Goal: Task Accomplishment & Management: Manage account settings

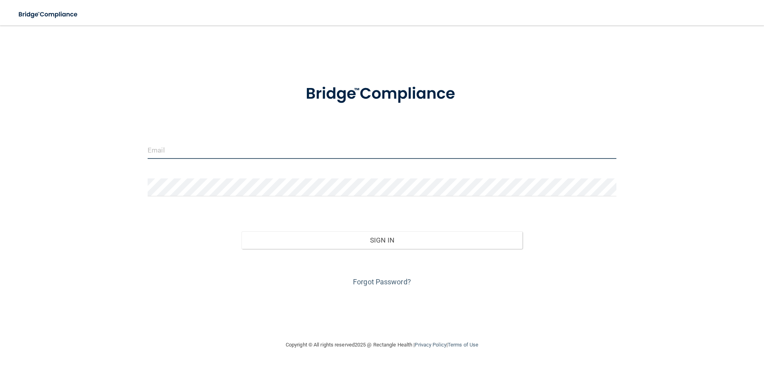
click at [255, 144] on input "email" at bounding box center [382, 150] width 469 height 18
paste input "[EMAIL_ADDRESS][DOMAIN_NAME]"
type input "[EMAIL_ADDRESS][DOMAIN_NAME]"
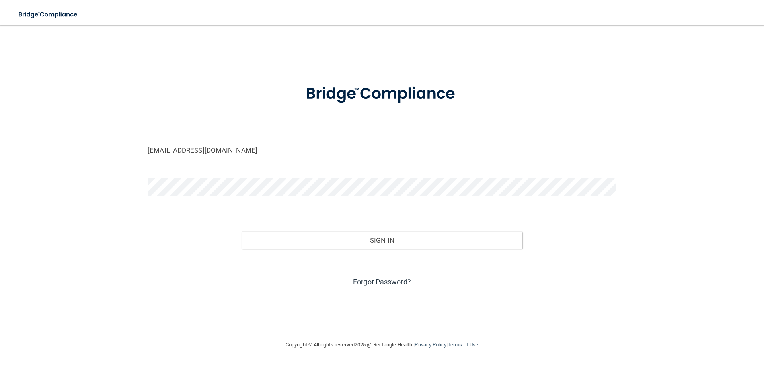
click at [387, 285] on link "Forgot Password?" at bounding box center [382, 281] width 58 height 8
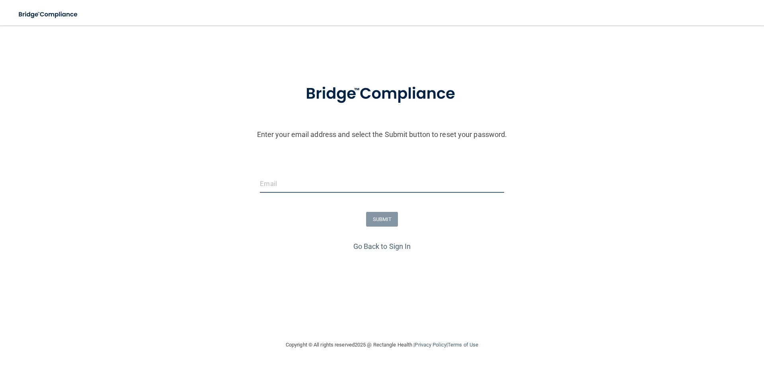
drag, startPoint x: 297, startPoint y: 188, endPoint x: 293, endPoint y: 185, distance: 4.8
click at [297, 188] on input "email" at bounding box center [382, 184] width 244 height 18
paste input "[EMAIL_ADDRESS][DOMAIN_NAME]"
type input "[EMAIL_ADDRESS][DOMAIN_NAME]"
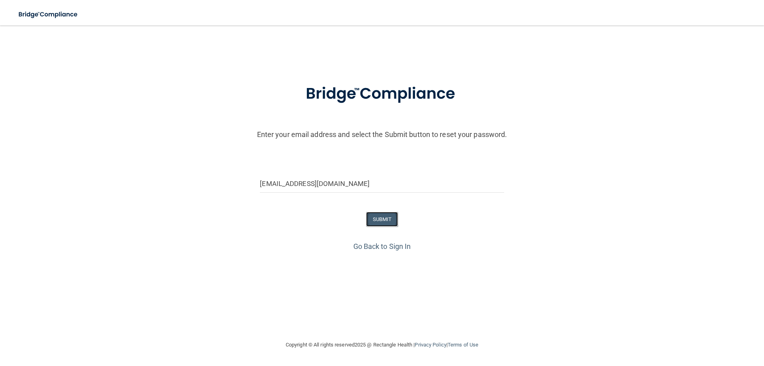
click at [390, 217] on button "SUBMIT" at bounding box center [382, 219] width 32 height 15
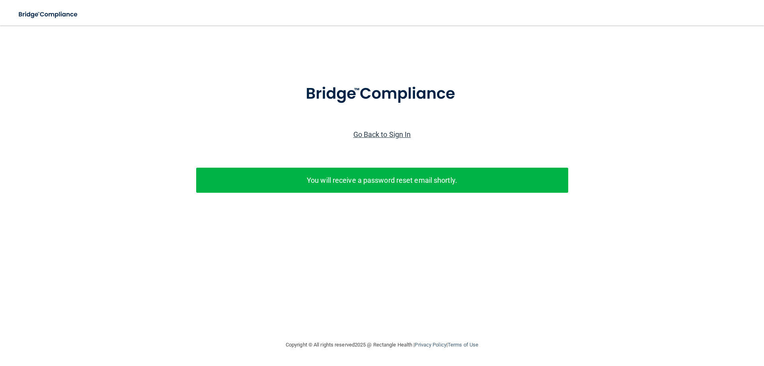
click at [379, 133] on link "Go Back to Sign In" at bounding box center [382, 134] width 58 height 8
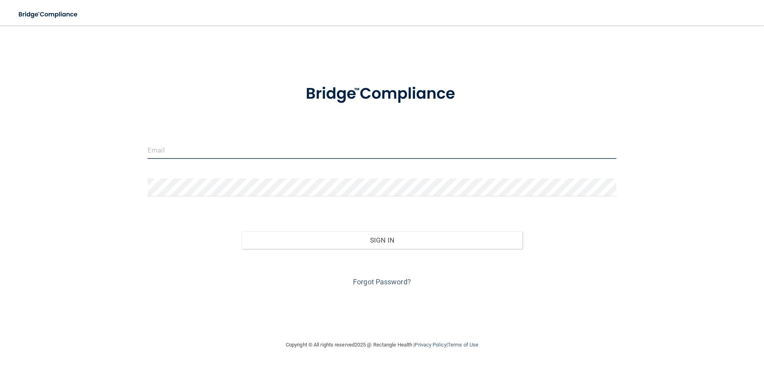
click at [216, 156] on input "email" at bounding box center [382, 150] width 469 height 18
type input "[EMAIL_ADDRESS][DOMAIN_NAME]"
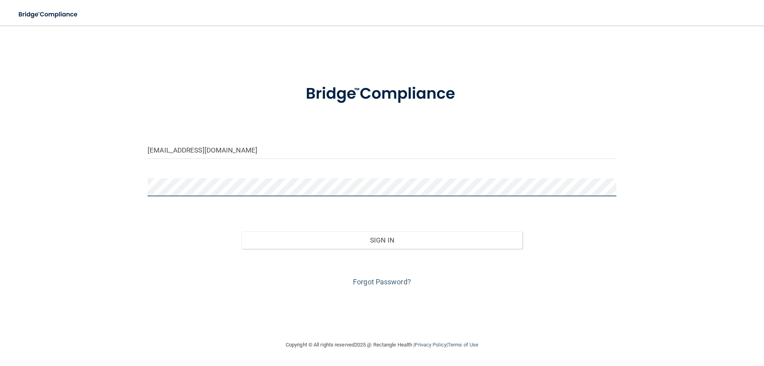
click at [242, 231] on button "Sign In" at bounding box center [382, 240] width 281 height 18
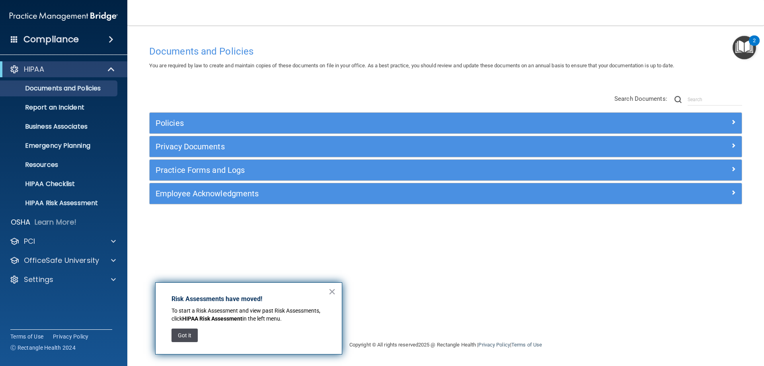
click at [180, 339] on button "Got it" at bounding box center [185, 335] width 26 height 14
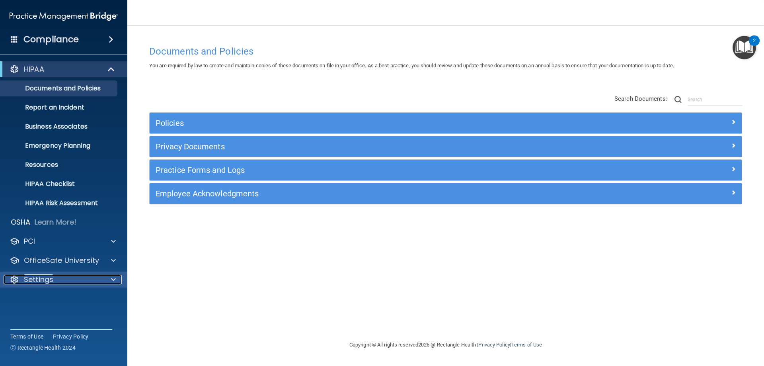
click at [60, 277] on div "Settings" at bounding box center [53, 280] width 99 height 10
click at [73, 300] on p "My Account" at bounding box center [59, 299] width 109 height 8
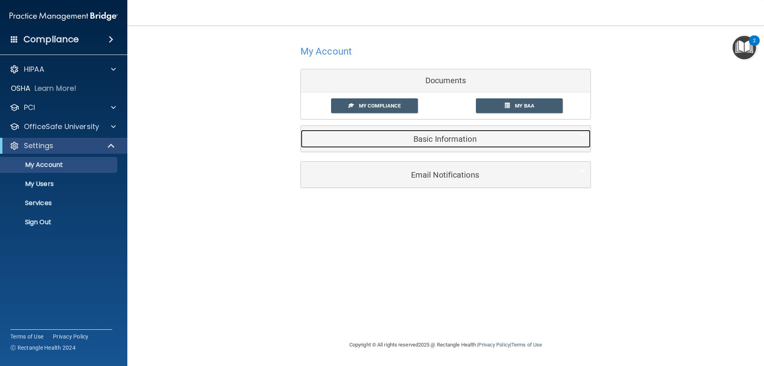
click at [505, 137] on h5 "Basic Information" at bounding box center [434, 139] width 254 height 9
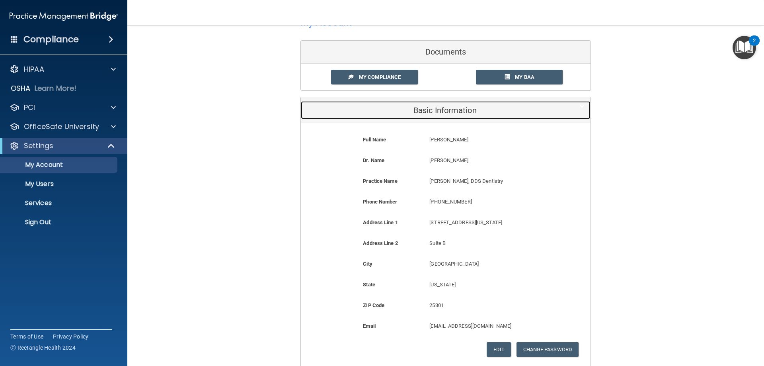
scroll to position [40, 0]
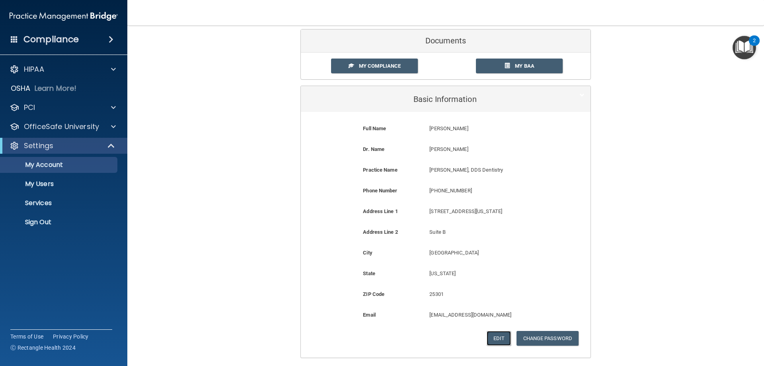
click at [501, 336] on button "Edit" at bounding box center [499, 338] width 24 height 15
select select "48"
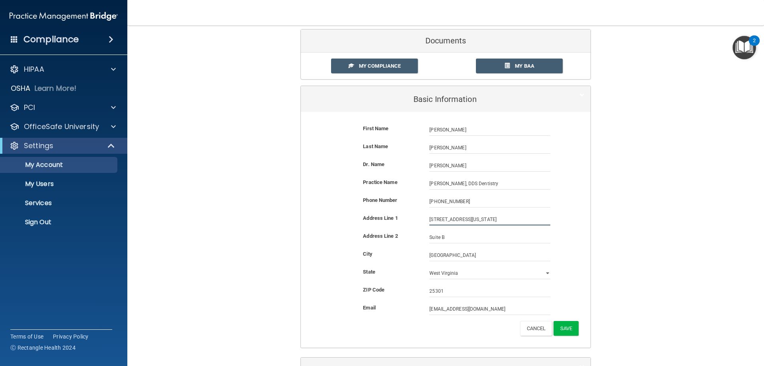
click at [480, 222] on input "1218 Virginia St E" at bounding box center [490, 219] width 121 height 12
type input "2205 Washington St E"
type input "25311"
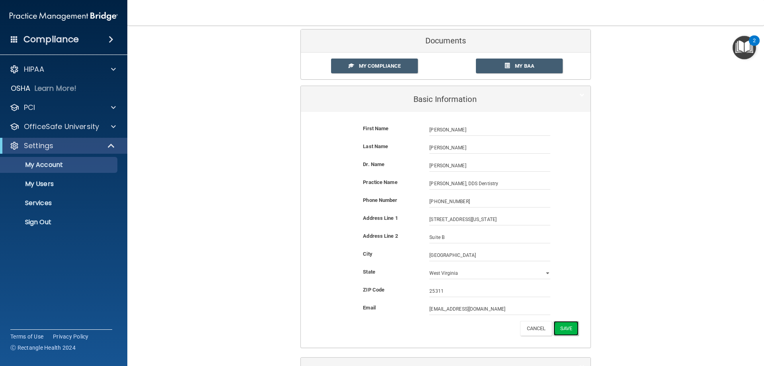
click at [562, 324] on button "Save" at bounding box center [566, 328] width 25 height 15
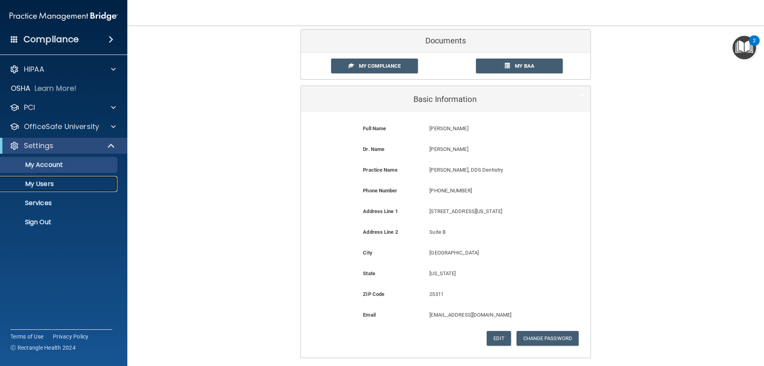
click at [77, 186] on p "My Users" at bounding box center [59, 184] width 109 height 8
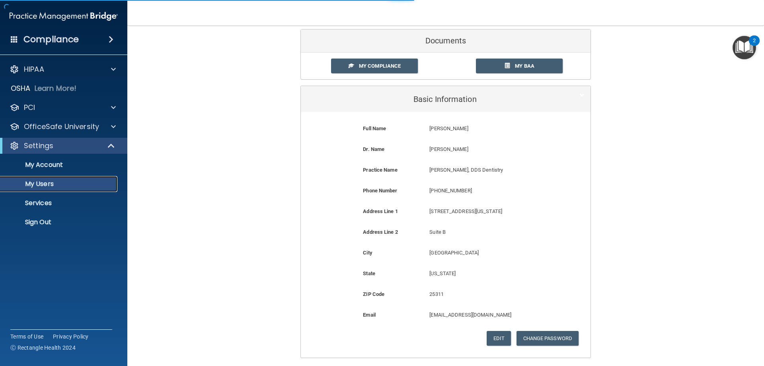
select select "20"
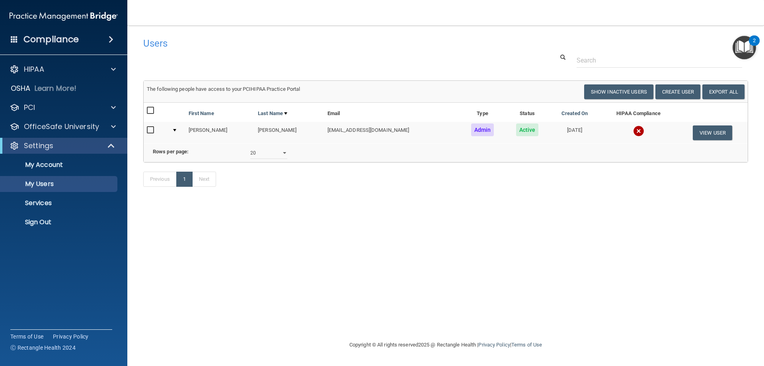
click at [665, 77] on div "Users Success! New user created. × Error! The user couldn't be created. × Succe…" at bounding box center [445, 116] width 605 height 166
click at [673, 92] on button "Create User" at bounding box center [678, 91] width 45 height 15
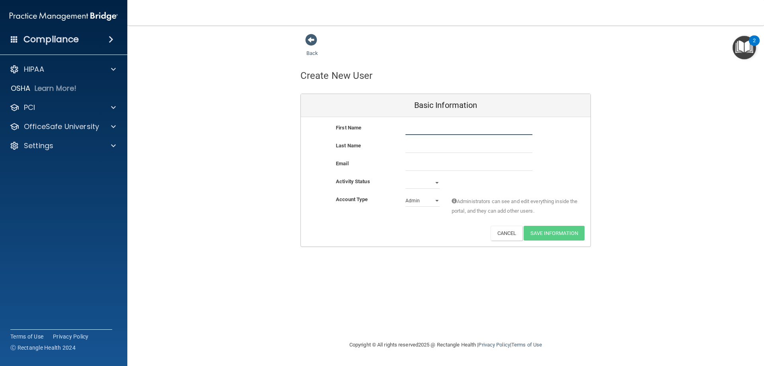
click at [415, 131] on input "text" at bounding box center [469, 129] width 127 height 12
click at [420, 144] on input "text" at bounding box center [469, 147] width 127 height 12
click at [418, 166] on input "email" at bounding box center [469, 165] width 127 height 12
click at [384, 160] on div "Email" at bounding box center [365, 164] width 70 height 10
click at [414, 187] on select "Active Inactive" at bounding box center [423, 183] width 34 height 12
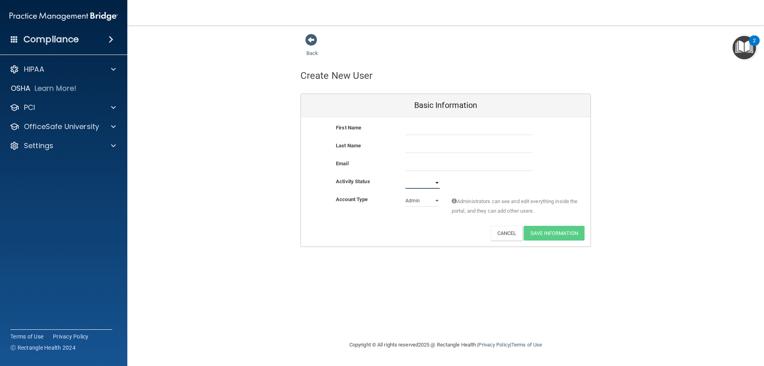
select select "active"
click at [406, 177] on select "Active Inactive" at bounding box center [423, 183] width 34 height 12
click at [416, 202] on select "Admin Member" at bounding box center [423, 201] width 34 height 12
click at [384, 218] on div "Account Type Practice Admin Admin Member Financial Institution Business Associa…" at bounding box center [446, 207] width 290 height 25
click at [502, 234] on button "Cancel" at bounding box center [507, 233] width 32 height 15
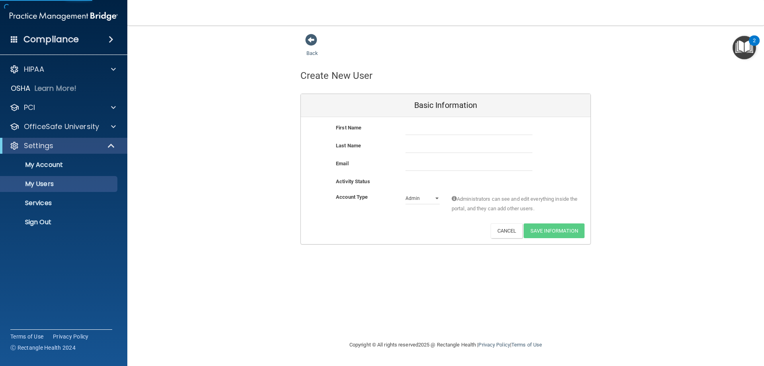
select select "20"
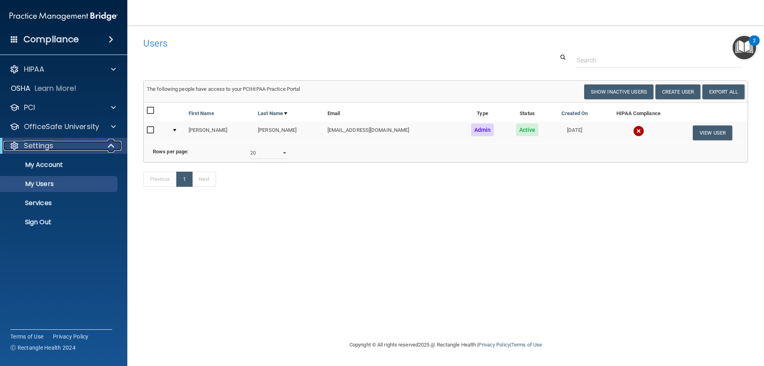
click at [58, 144] on div "Settings" at bounding box center [53, 146] width 98 height 10
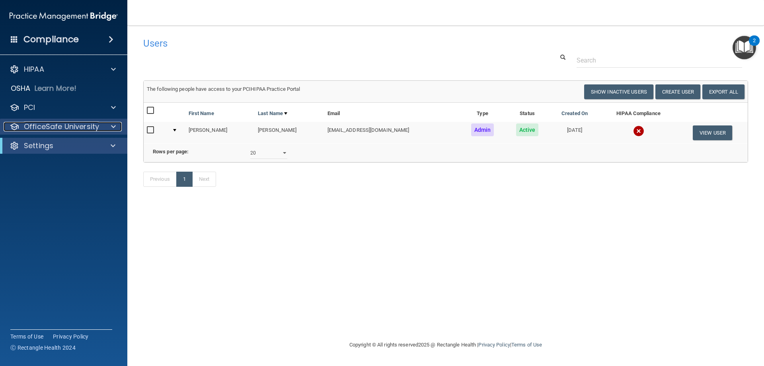
click at [66, 129] on p "OfficeSafe University" at bounding box center [61, 127] width 75 height 10
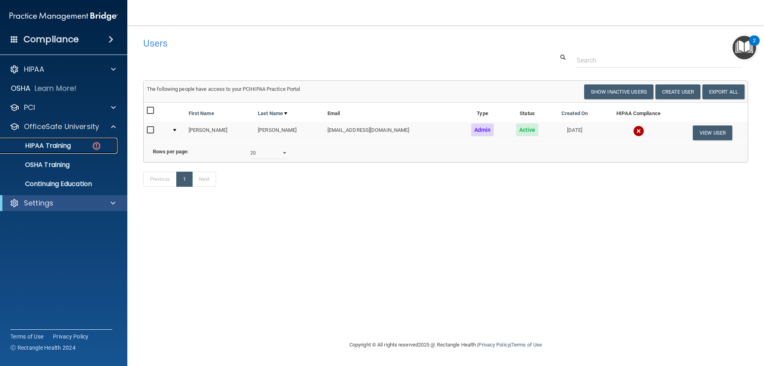
click at [78, 144] on div "HIPAA Training" at bounding box center [59, 146] width 109 height 8
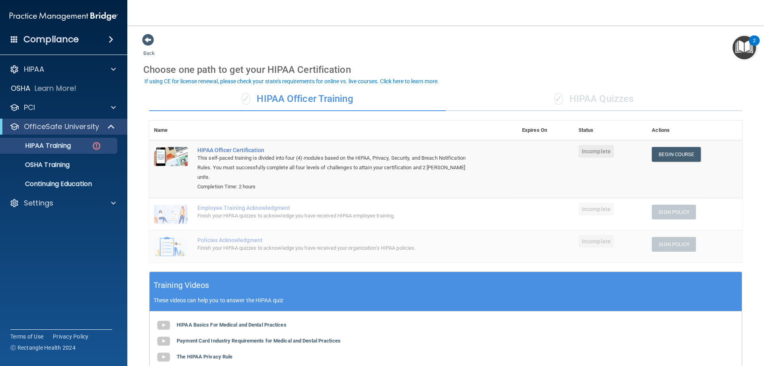
click at [597, 101] on div "✓ HIPAA Quizzes" at bounding box center [594, 99] width 297 height 24
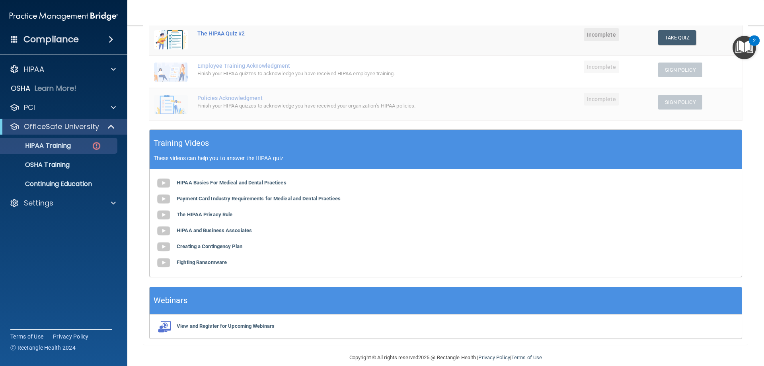
scroll to position [192, 0]
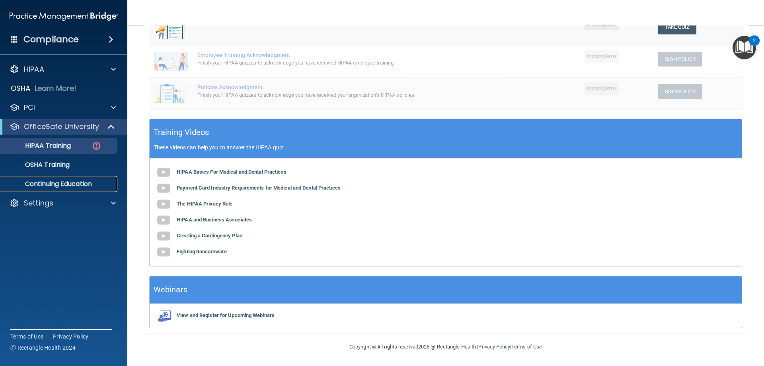
click at [76, 178] on link "Continuing Education" at bounding box center [54, 184] width 125 height 16
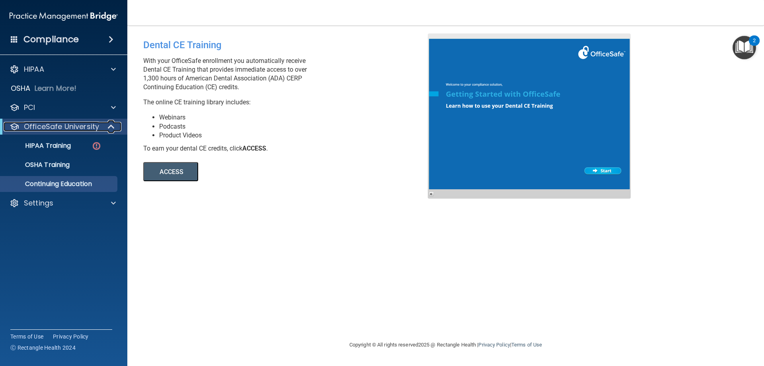
click at [52, 124] on p "OfficeSafe University" at bounding box center [61, 127] width 75 height 10
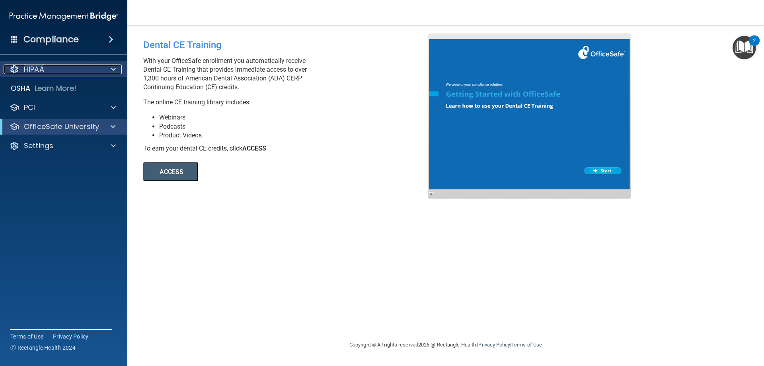
click at [88, 64] on div "HIPAA" at bounding box center [53, 69] width 99 height 10
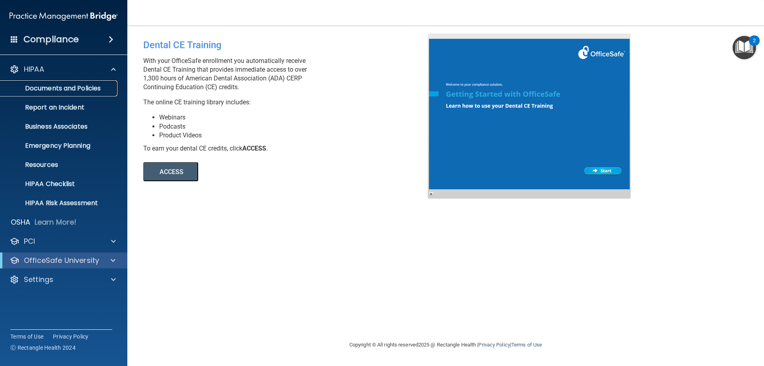
click at [107, 85] on p "Documents and Policies" at bounding box center [59, 88] width 109 height 8
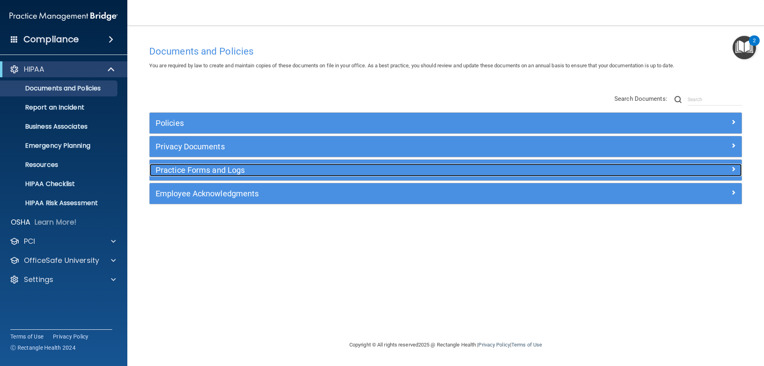
click at [260, 169] on h5 "Practice Forms and Logs" at bounding box center [372, 170] width 432 height 9
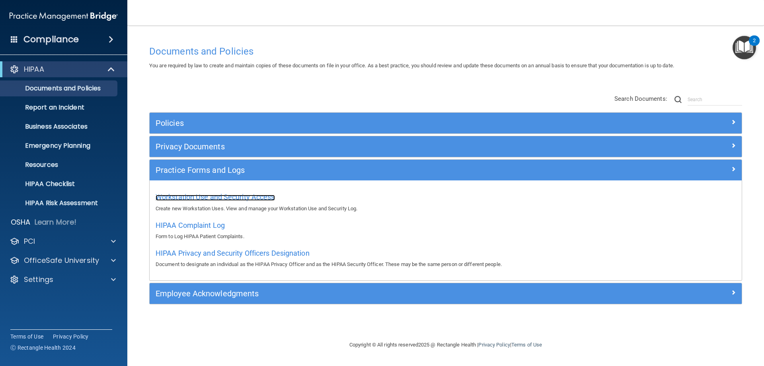
click at [254, 197] on span "Workstation Use and Security Access" at bounding box center [215, 197] width 119 height 8
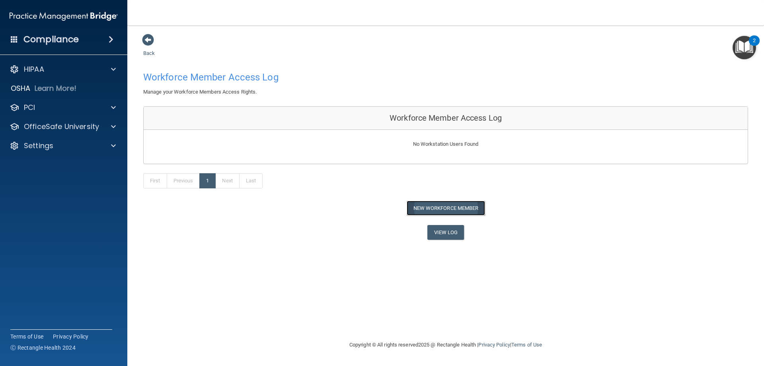
click at [441, 205] on button "New Workforce Member" at bounding box center [446, 208] width 78 height 15
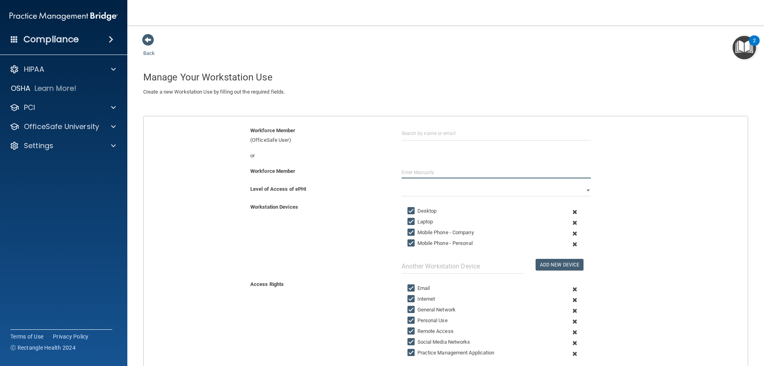
click at [417, 170] on input "text" at bounding box center [496, 172] width 189 height 12
type input "[PERSON_NAME]"
click at [418, 184] on div "Workforce Member Gerald Clark" at bounding box center [446, 175] width 616 height 18
click at [418, 189] on select "Full Limited None" at bounding box center [496, 190] width 189 height 12
select select "0"
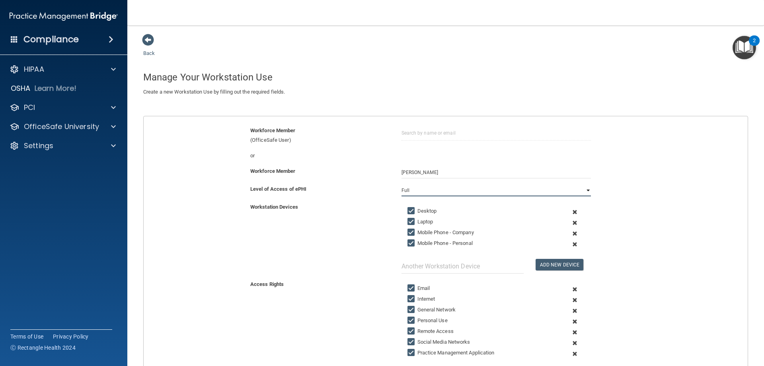
click at [402, 184] on select "Full Limited None" at bounding box center [496, 190] width 189 height 12
click at [408, 231] on input "Mobile Phone - Company" at bounding box center [412, 232] width 9 height 6
checkbox input "false"
click at [445, 264] on input "text" at bounding box center [463, 266] width 122 height 15
click at [361, 234] on div "Workstation Devices Desktop Laptop Mobile Phone - Company Mobile Phone - Person…" at bounding box center [446, 237] width 616 height 71
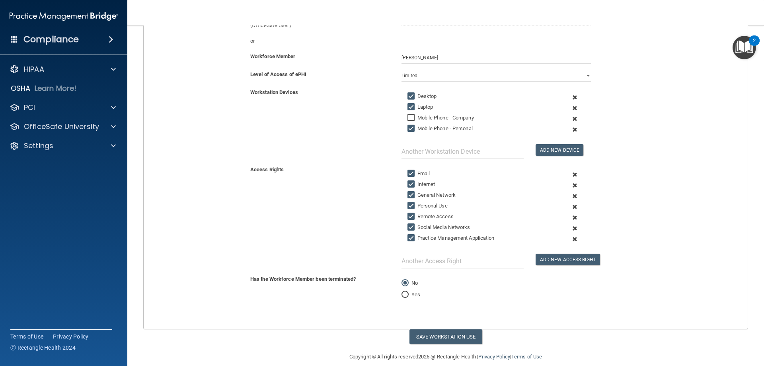
scroll to position [125, 0]
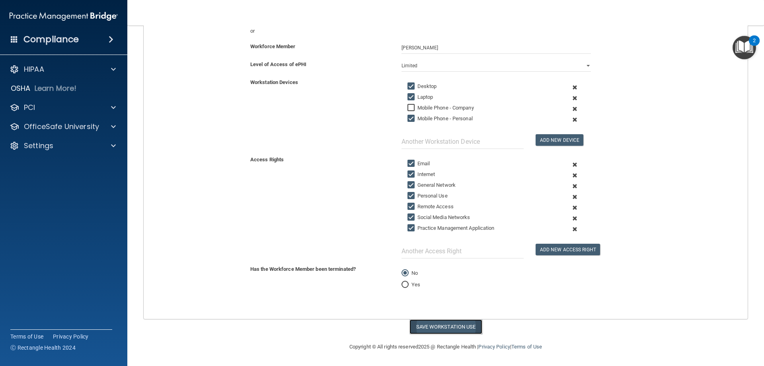
click at [459, 324] on button "Save Workstation Use" at bounding box center [446, 326] width 73 height 15
select select "? string:Full ?"
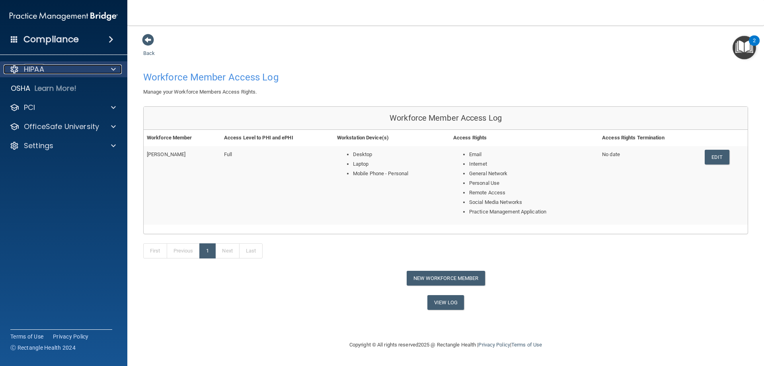
click at [98, 64] on div "HIPAA" at bounding box center [53, 69] width 99 height 10
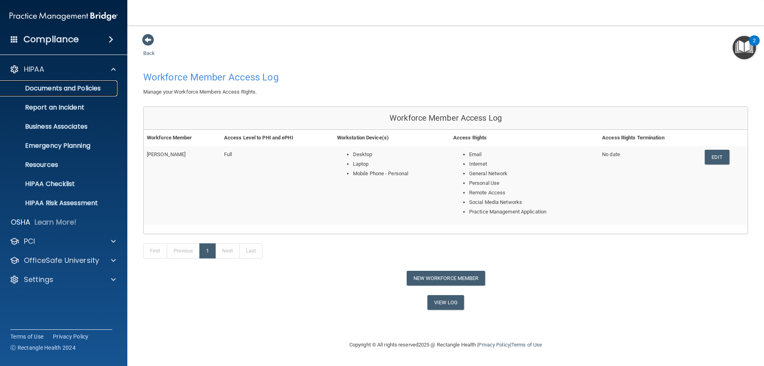
click at [99, 86] on p "Documents and Policies" at bounding box center [59, 88] width 109 height 8
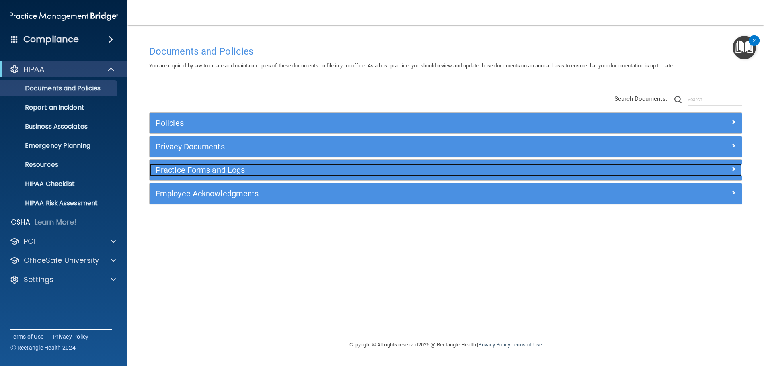
click at [251, 167] on h5 "Practice Forms and Logs" at bounding box center [372, 170] width 432 height 9
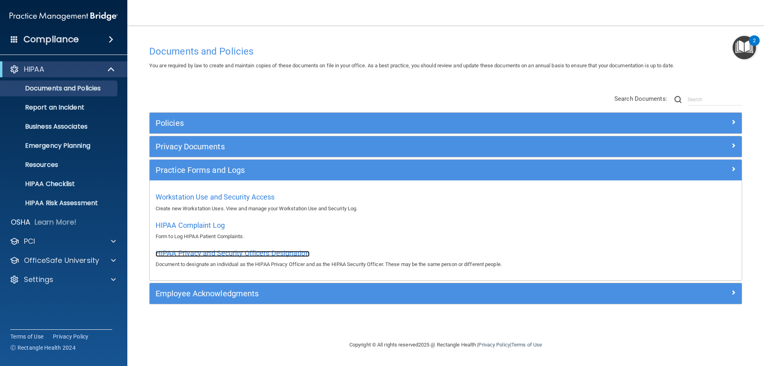
click at [198, 252] on span "HIPAA Privacy and Security Officers Designation" at bounding box center [233, 253] width 154 height 8
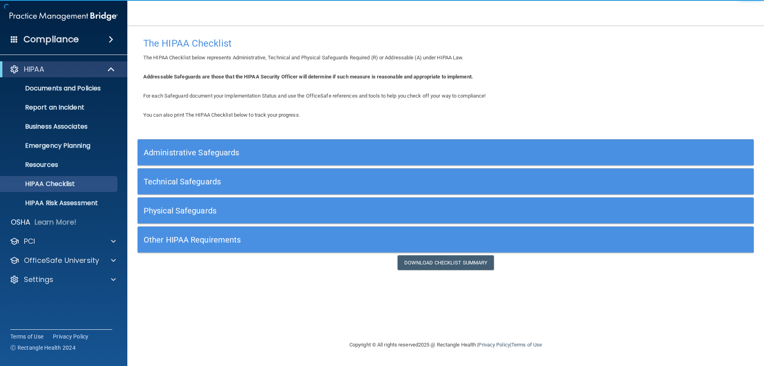
click at [313, 144] on div "Administrative Safeguards" at bounding box center [369, 152] width 462 height 18
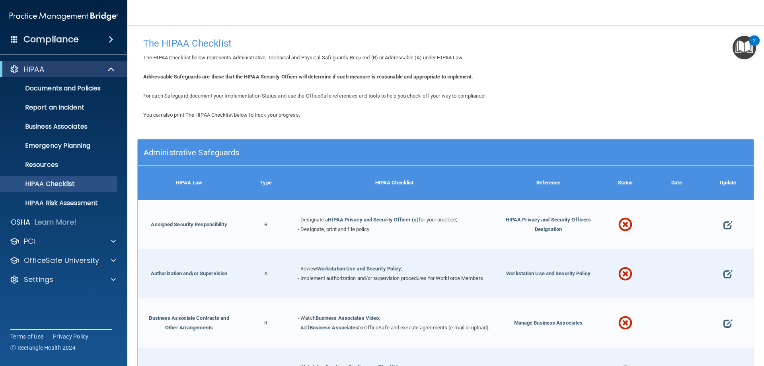
click at [465, 153] on h5 "Administrative Safeguards" at bounding box center [369, 152] width 450 height 9
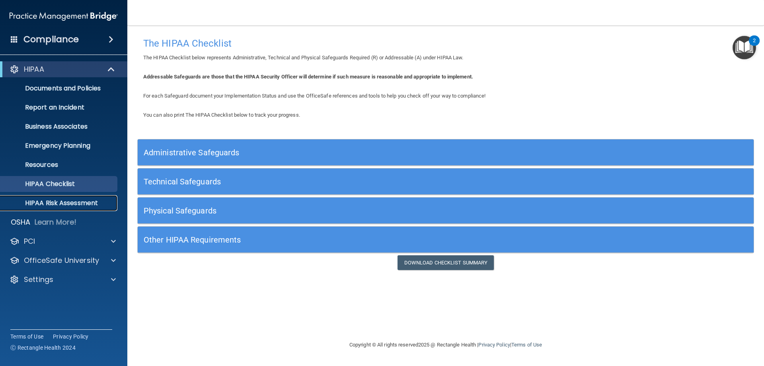
click at [95, 204] on p "HIPAA Risk Assessment" at bounding box center [59, 203] width 109 height 8
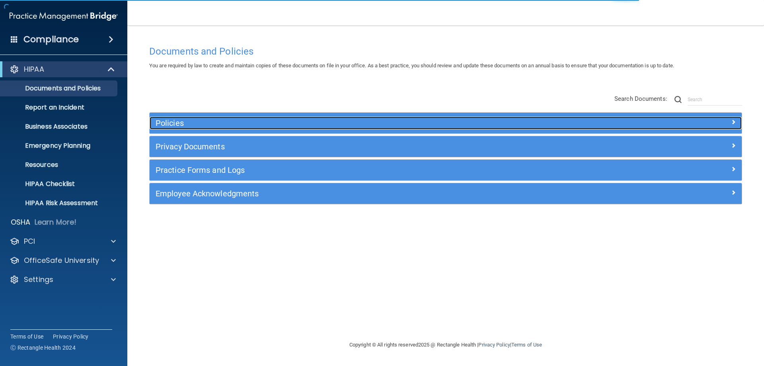
click at [351, 119] on h5 "Policies" at bounding box center [372, 123] width 432 height 9
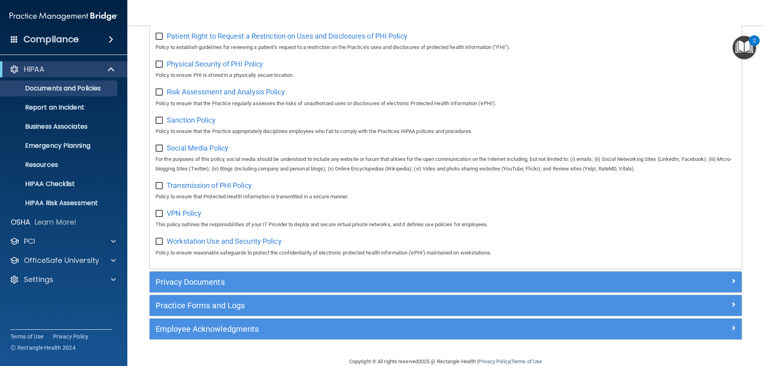
scroll to position [529, 0]
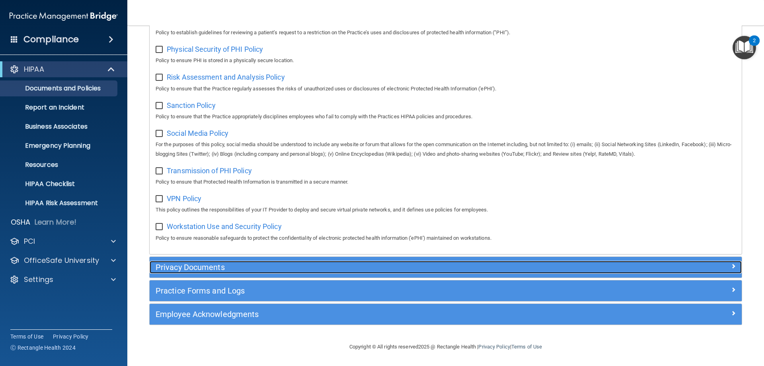
click at [299, 266] on h5 "Privacy Documents" at bounding box center [372, 267] width 432 height 9
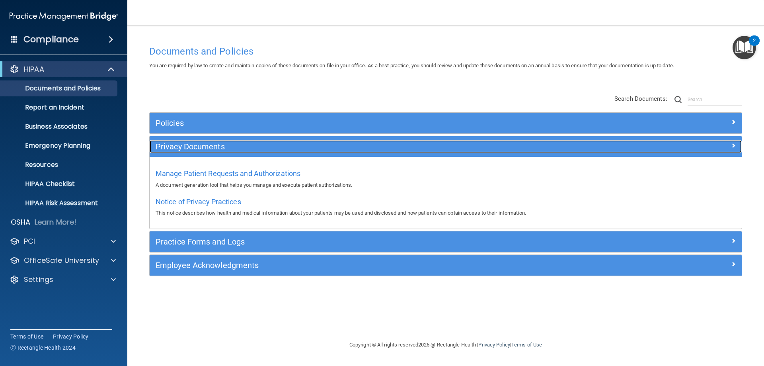
scroll to position [0, 0]
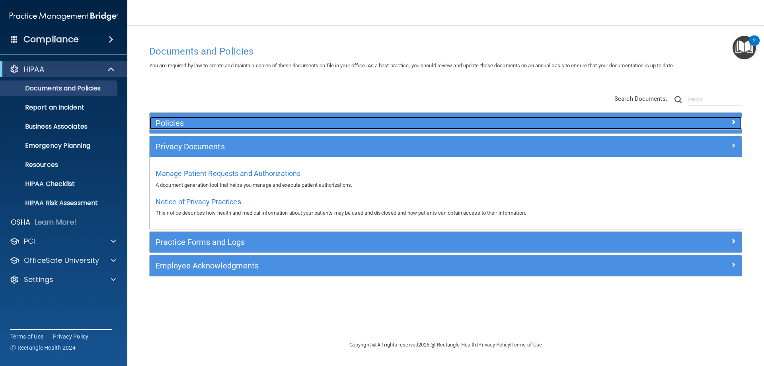
click at [354, 123] on h5 "Policies" at bounding box center [372, 123] width 432 height 9
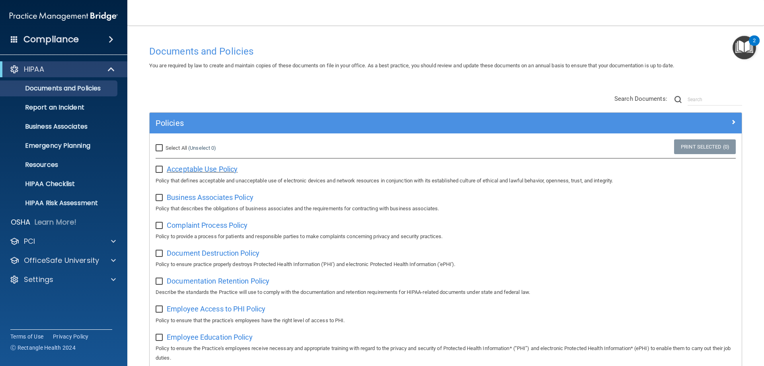
click at [200, 166] on span "Acceptable Use Policy" at bounding box center [202, 169] width 71 height 8
click at [90, 63] on div "HIPAA" at bounding box center [63, 69] width 127 height 16
click at [90, 65] on div "HIPAA" at bounding box center [53, 69] width 98 height 10
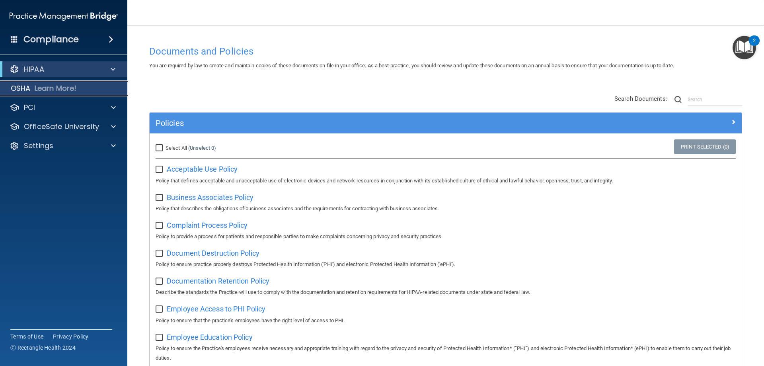
click at [95, 83] on div "OSHA Learn More!" at bounding box center [64, 88] width 140 height 16
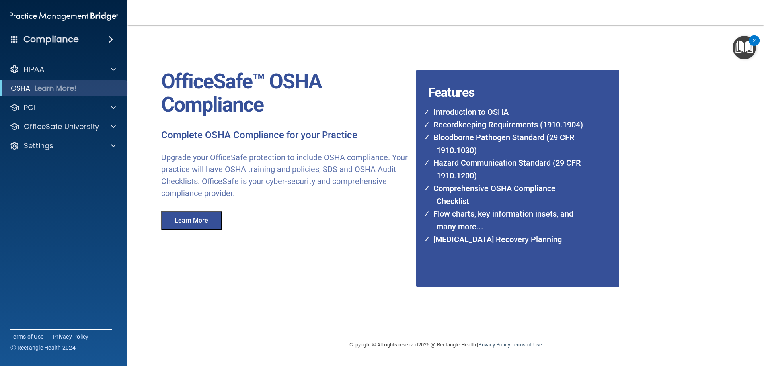
click at [561, 20] on nav "Toggle navigation Gerald Clark gclarkdds@gmail.com Manage My Enterprise Dr Gera…" at bounding box center [445, 12] width 637 height 25
click at [41, 142] on p "Settings" at bounding box center [38, 146] width 29 height 10
click at [36, 218] on p "Sign Out" at bounding box center [59, 222] width 109 height 8
